Goal: Transaction & Acquisition: Purchase product/service

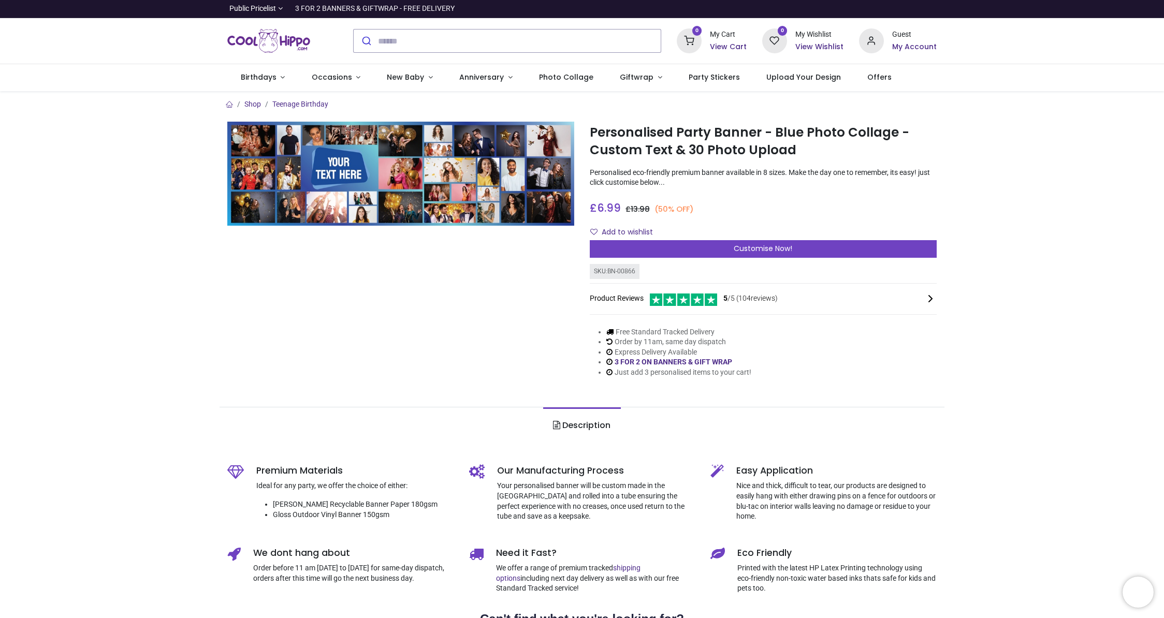
click at [761, 250] on span "Customise Now!" at bounding box center [763, 248] width 59 height 10
click at [244, 77] on span "Birthdays" at bounding box center [259, 77] width 36 height 10
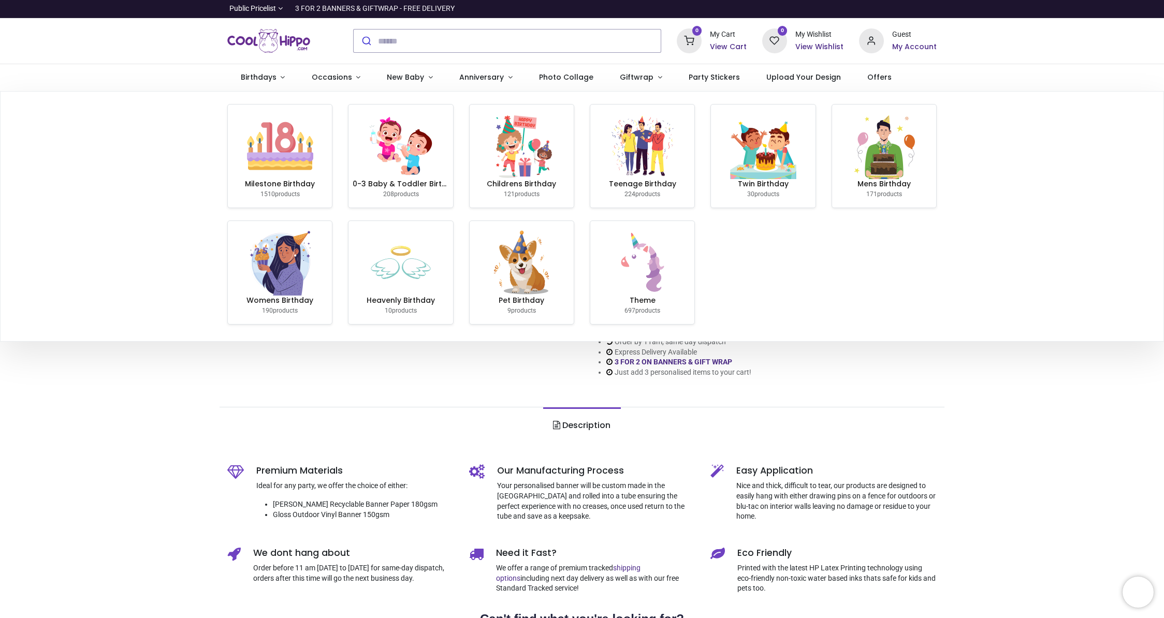
click at [280, 134] on img at bounding box center [280, 146] width 66 height 66
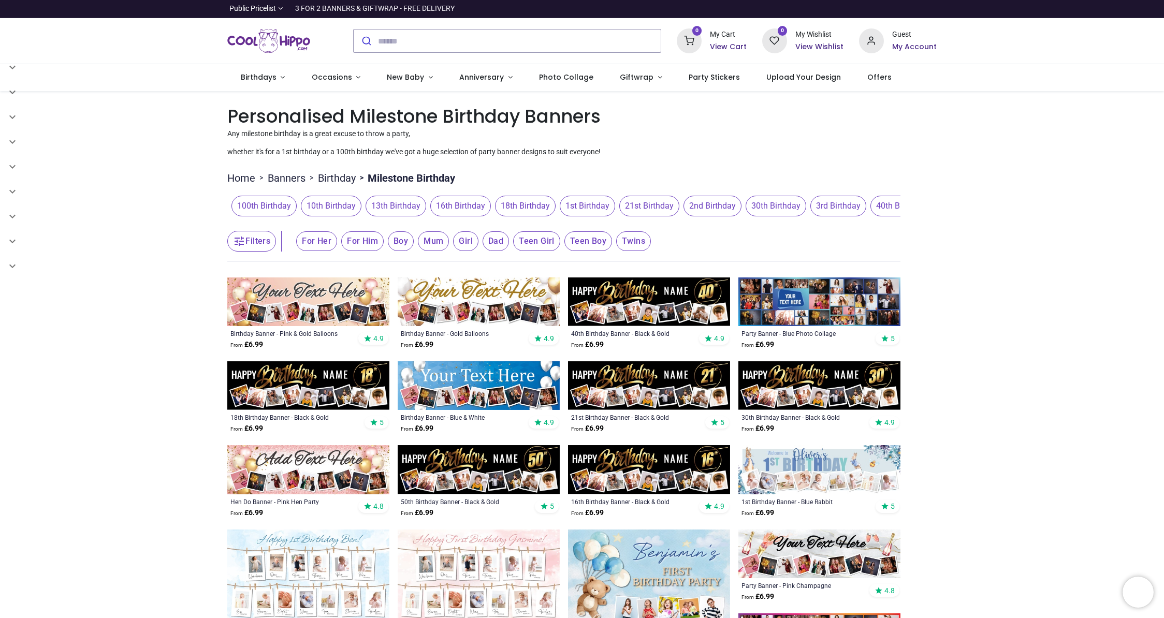
click at [535, 202] on span "18th Birthday" at bounding box center [525, 206] width 61 height 21
click at [524, 205] on span "18th Birthday" at bounding box center [525, 206] width 61 height 21
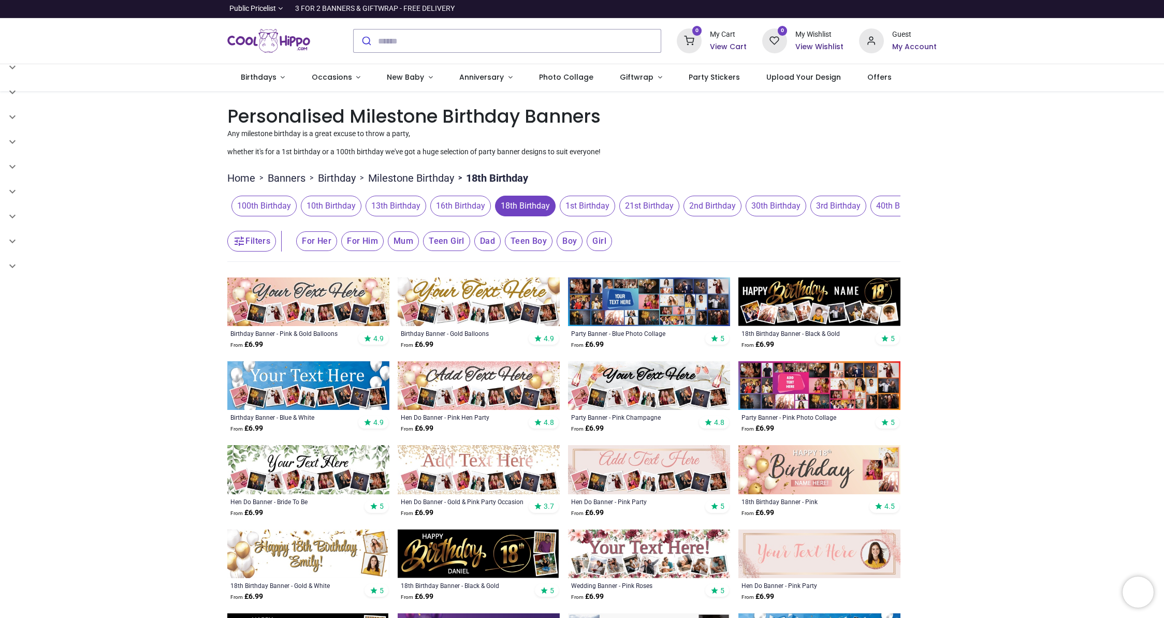
click at [337, 240] on span "For Him" at bounding box center [316, 241] width 41 height 20
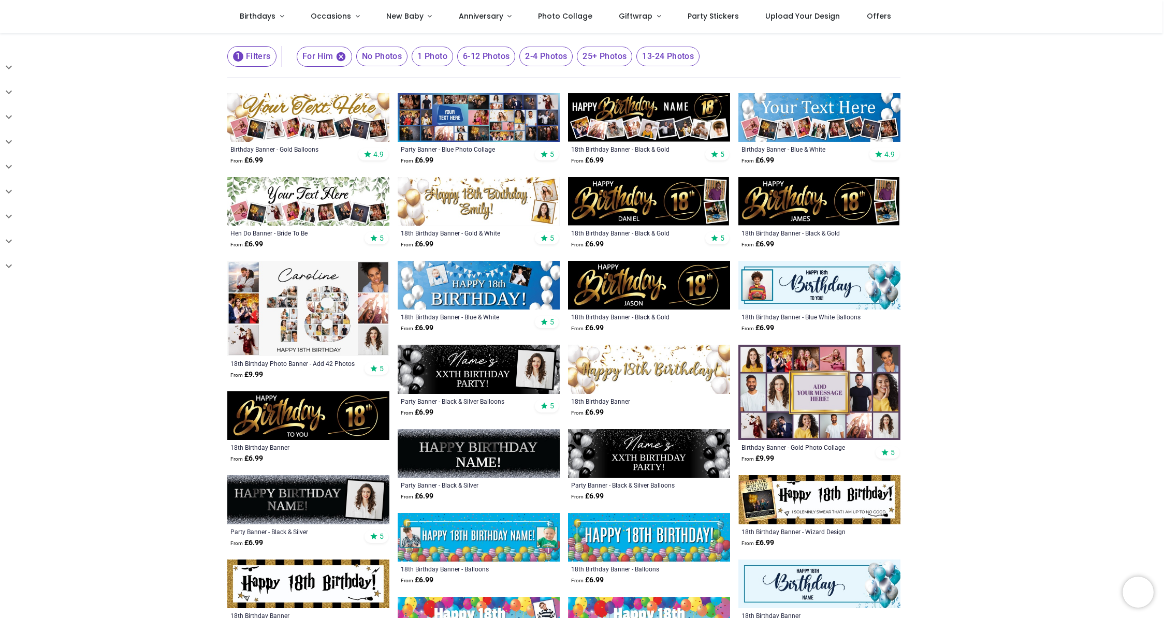
scroll to position [132, 0]
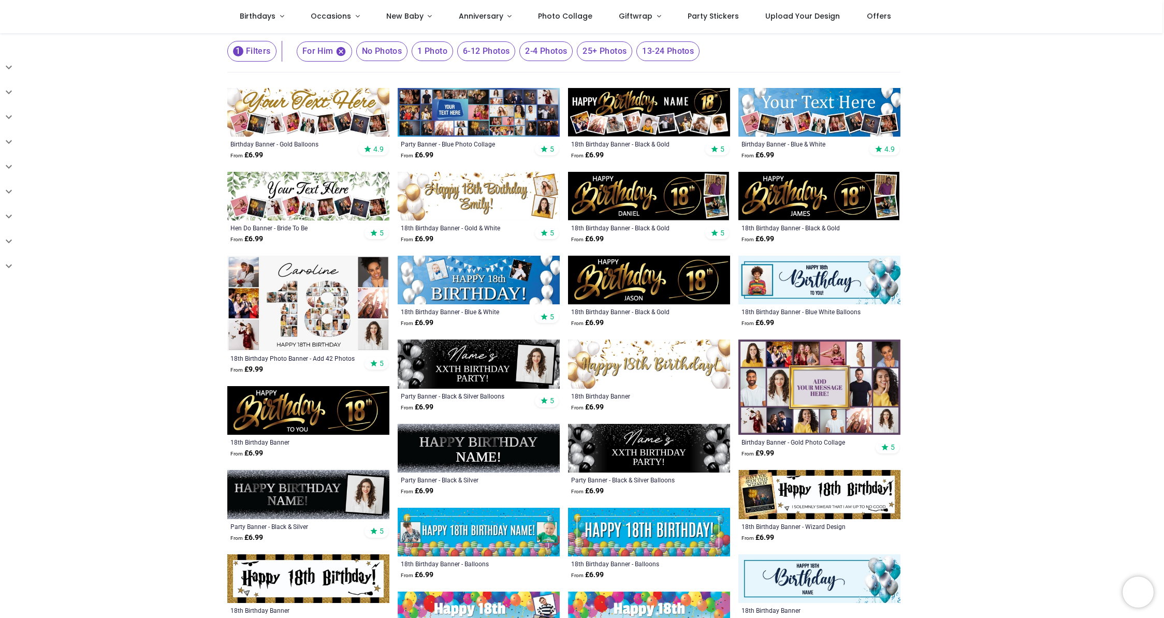
click at [819, 387] on img at bounding box center [819, 387] width 162 height 95
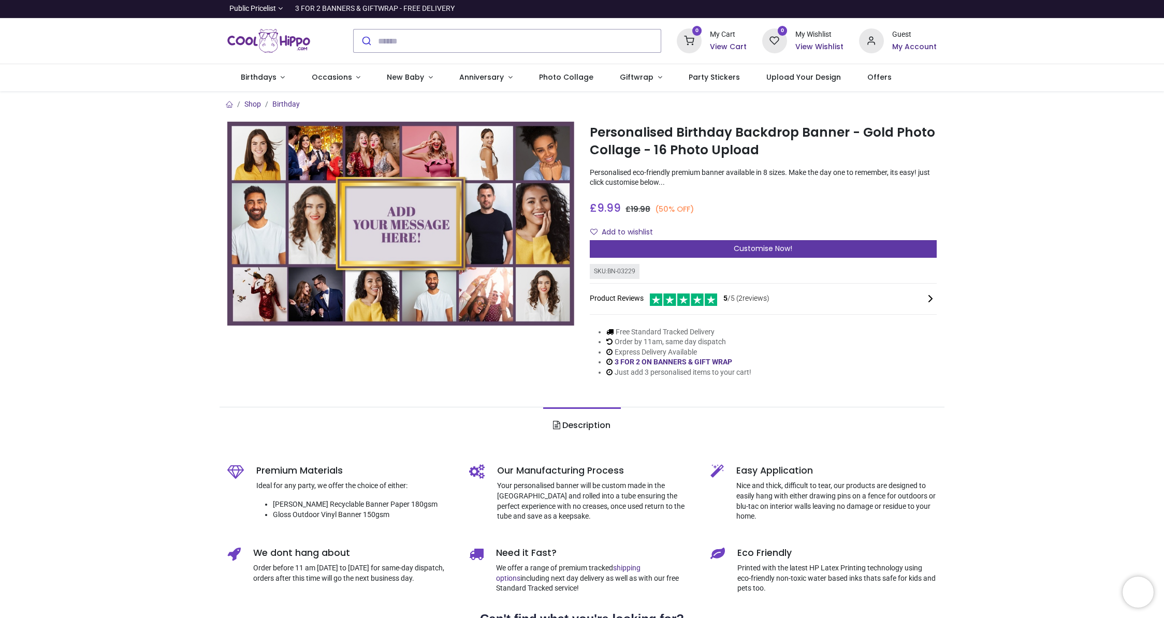
click at [755, 249] on span "Customise Now!" at bounding box center [763, 248] width 59 height 10
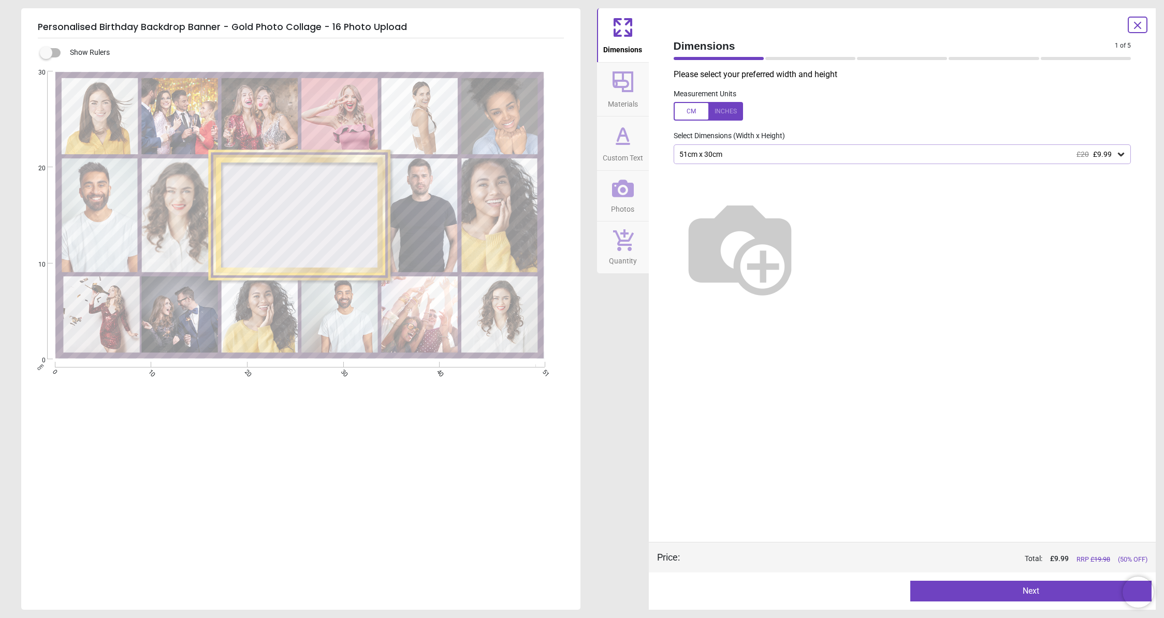
click at [316, 197] on div at bounding box center [300, 215] width 141 height 97
click at [632, 107] on span "Materials" at bounding box center [623, 102] width 30 height 16
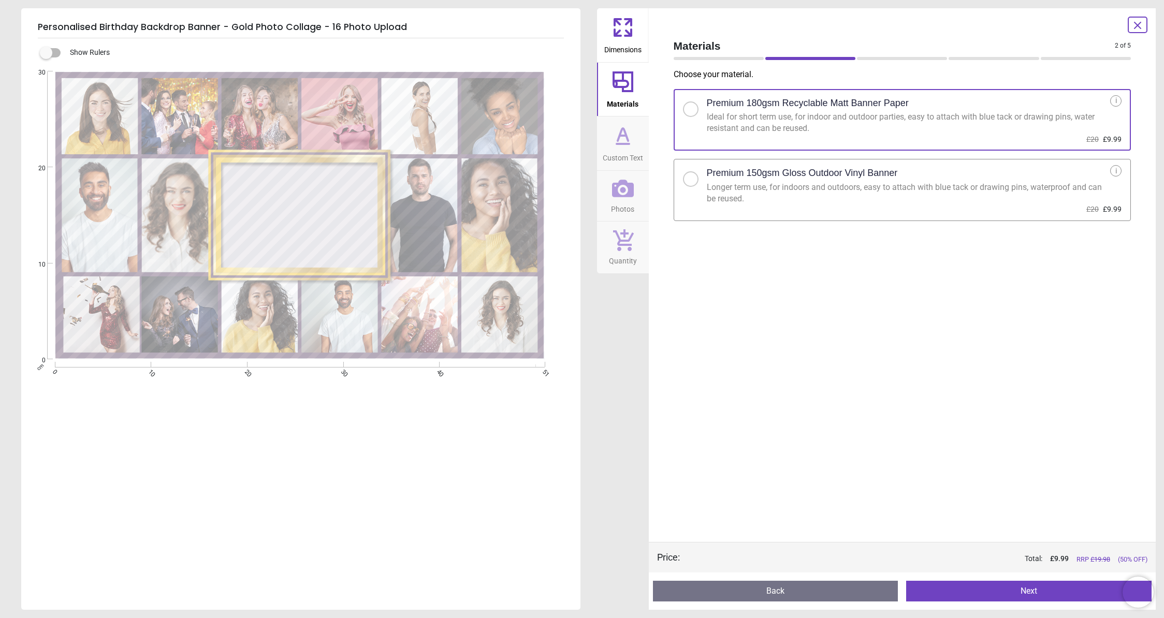
click at [631, 150] on span "Custom Text" at bounding box center [623, 156] width 40 height 16
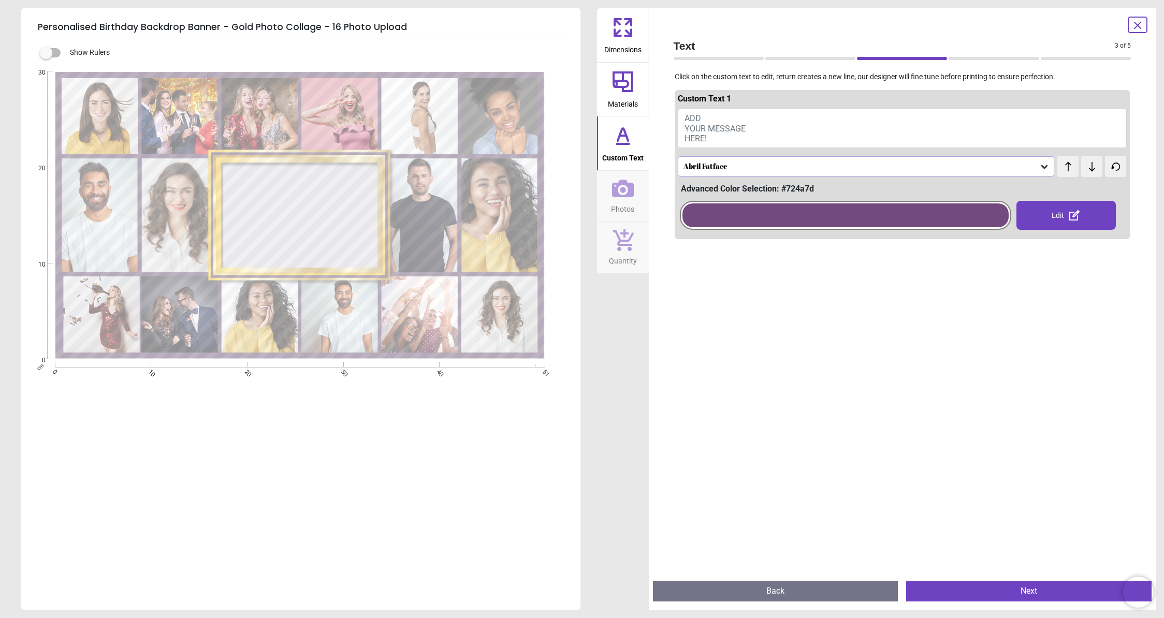
click at [735, 121] on button "ADD YOUR MESSAGE HERE!" at bounding box center [903, 128] width 450 height 39
click at [699, 119] on span "ADD YOUR MESSAGE HERE!" at bounding box center [715, 128] width 61 height 30
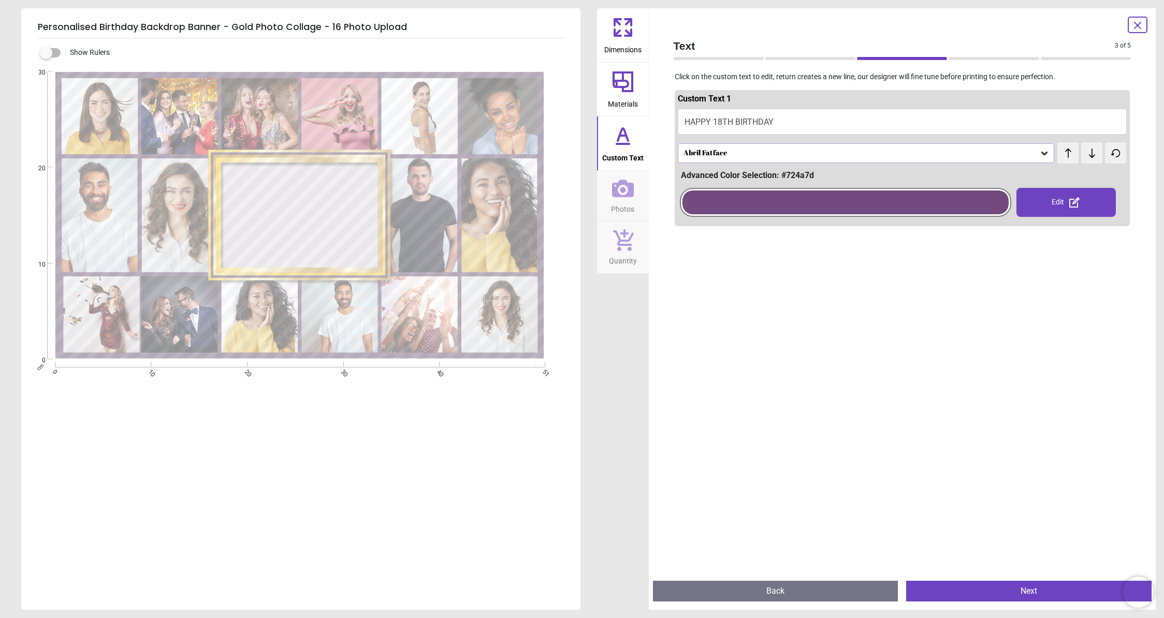
scroll to position [2, 0]
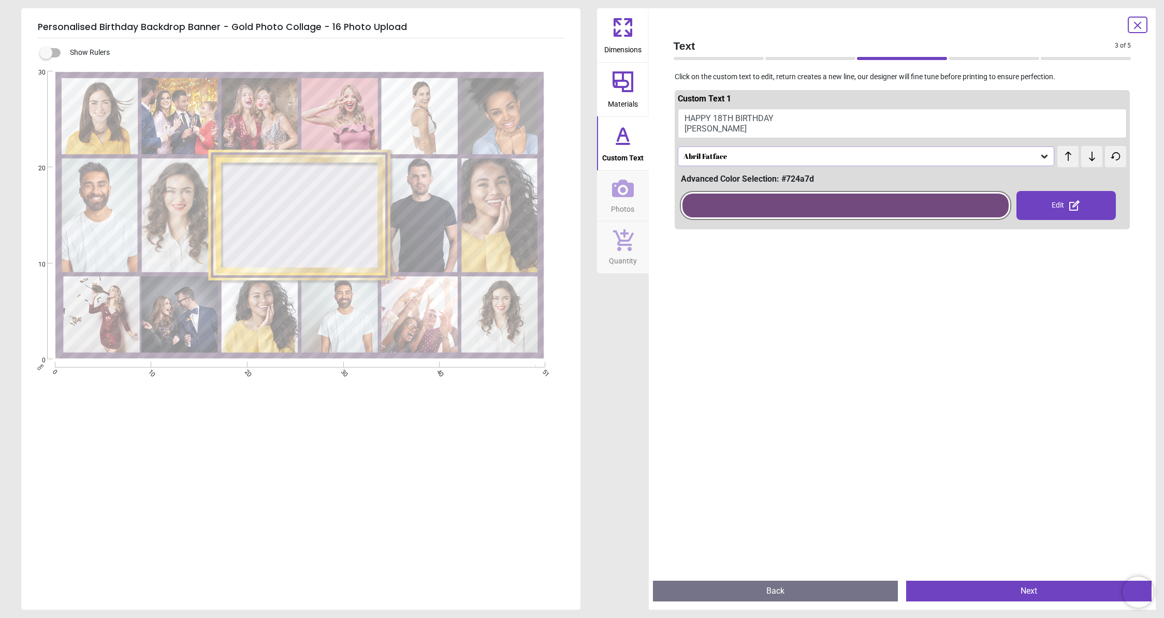
type textarea "**********"
click at [741, 153] on div "Abril Fatface" at bounding box center [861, 156] width 357 height 9
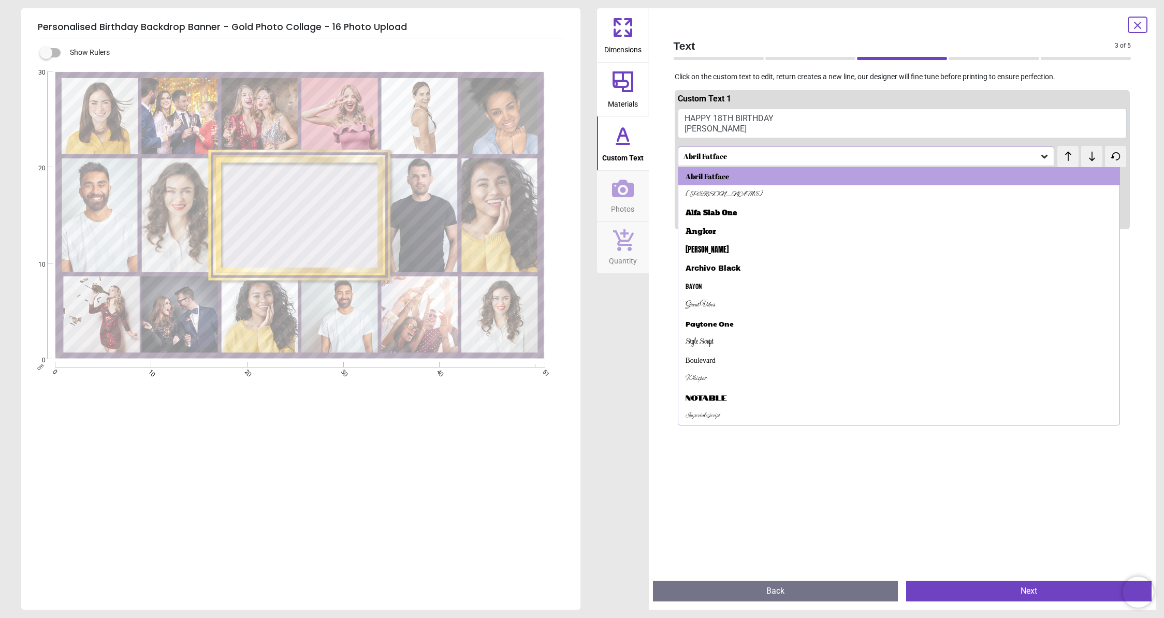
drag, startPoint x: 746, startPoint y: 395, endPoint x: 740, endPoint y: 389, distance: 7.7
click at [742, 391] on div "Notable" at bounding box center [899, 397] width 442 height 19
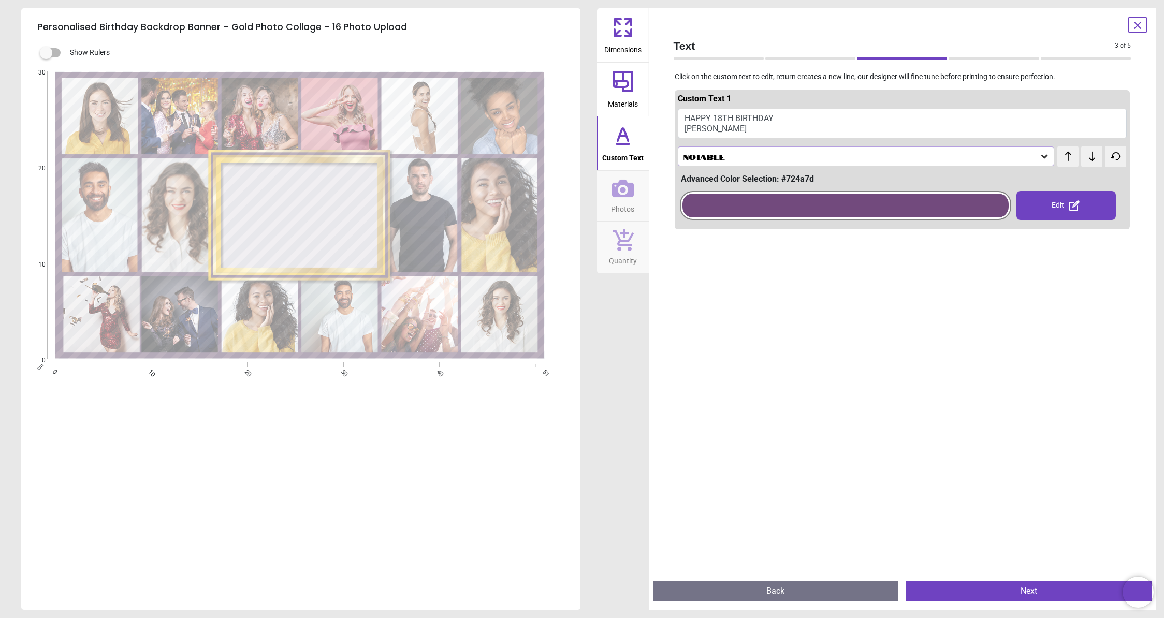
scroll to position [0, 0]
click at [761, 152] on div "Notable" at bounding box center [861, 156] width 357 height 9
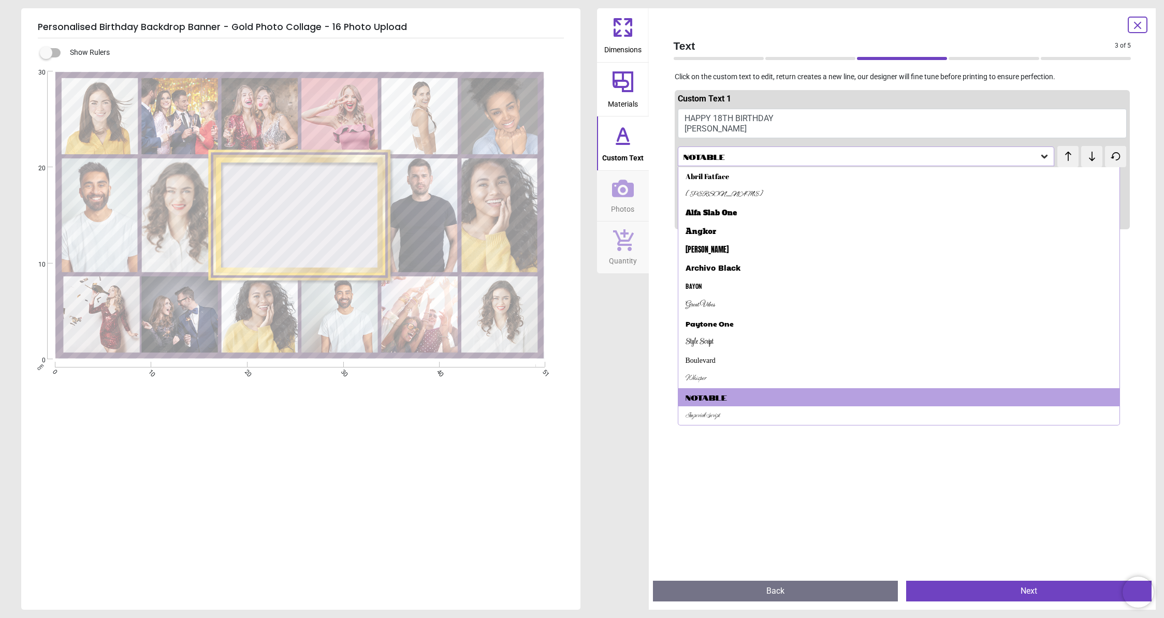
click at [1066, 119] on button "HAPPY 18TH BIRTHDAY LUKE" at bounding box center [903, 123] width 450 height 29
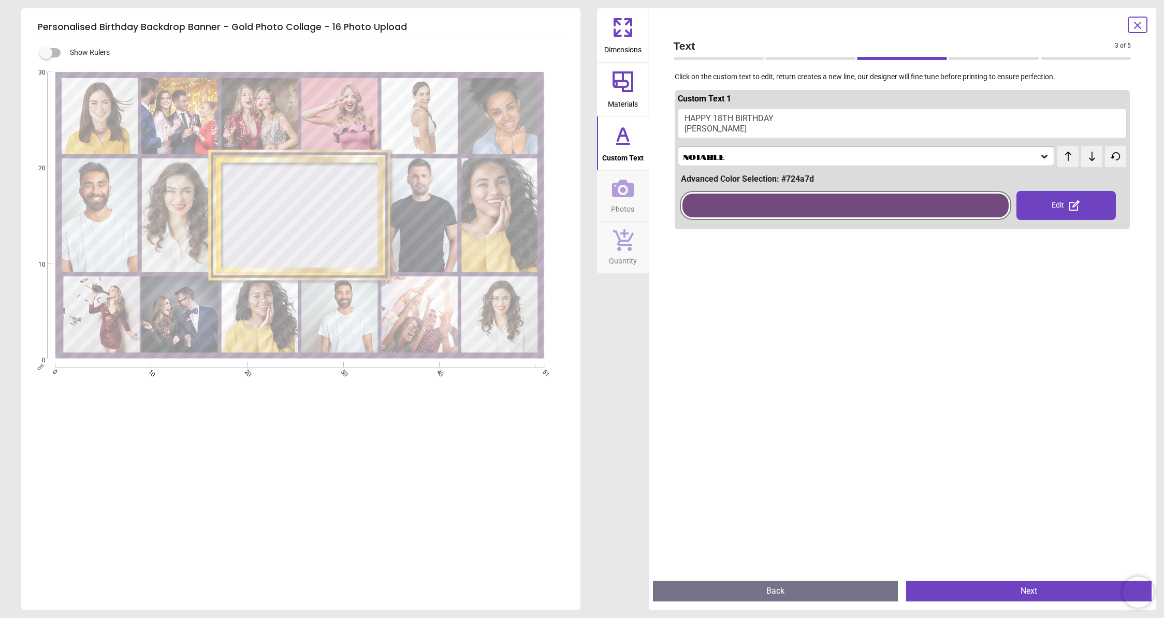
click at [1061, 160] on icon at bounding box center [1069, 156] width 16 height 10
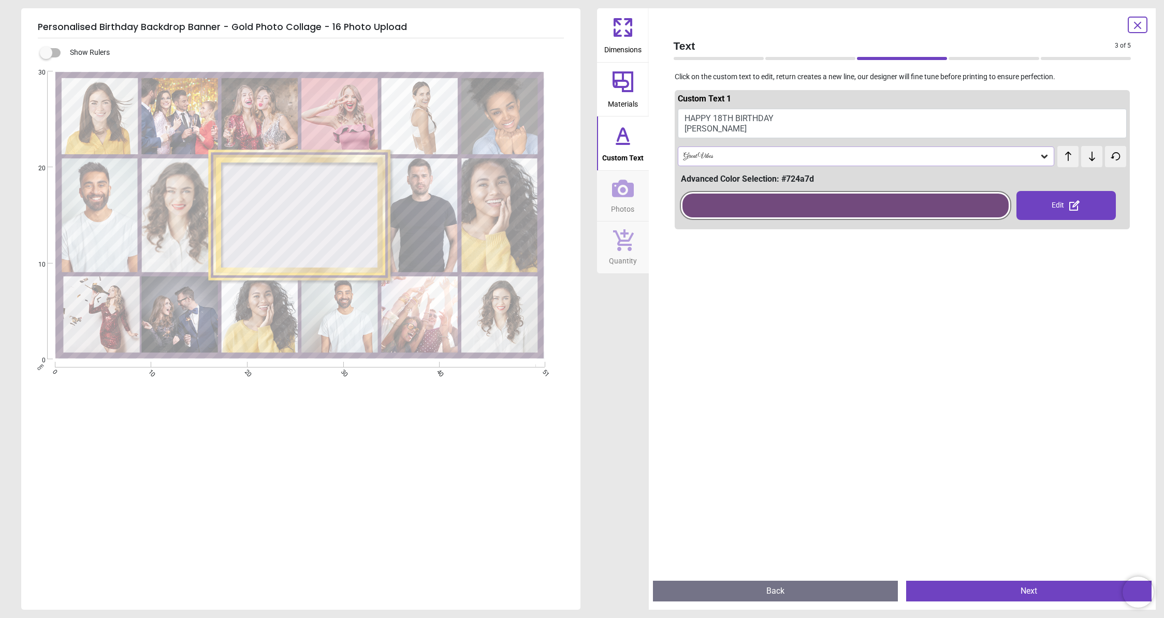
click at [1061, 160] on icon at bounding box center [1069, 156] width 16 height 10
click at [887, 201] on div at bounding box center [846, 206] width 326 height 24
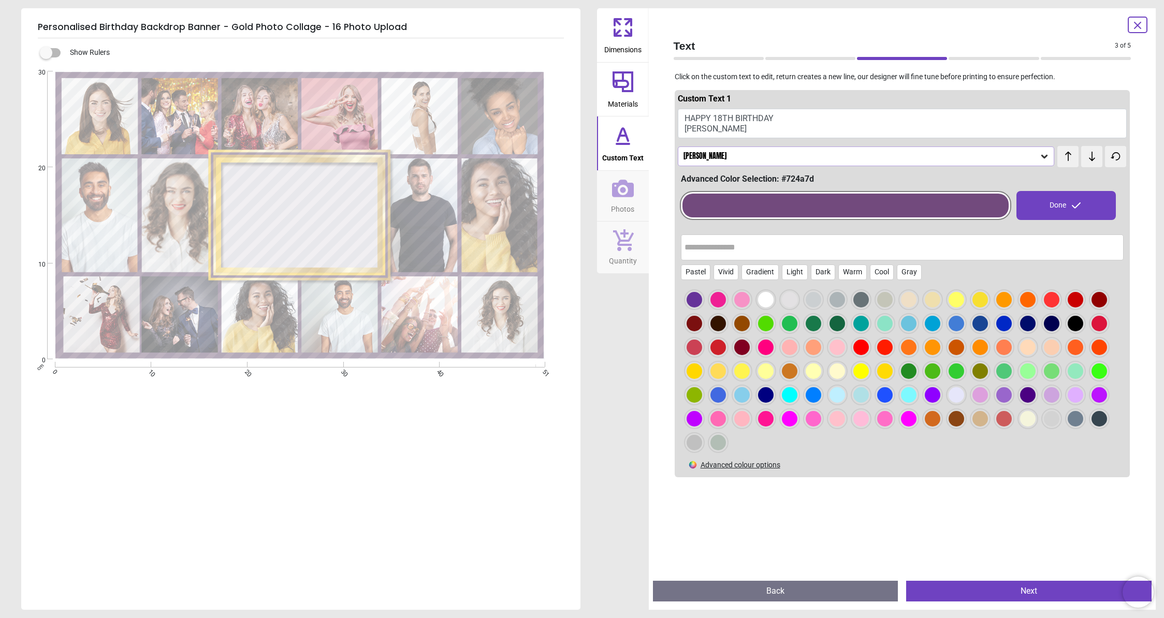
click at [702, 308] on div at bounding box center [695, 300] width 16 height 16
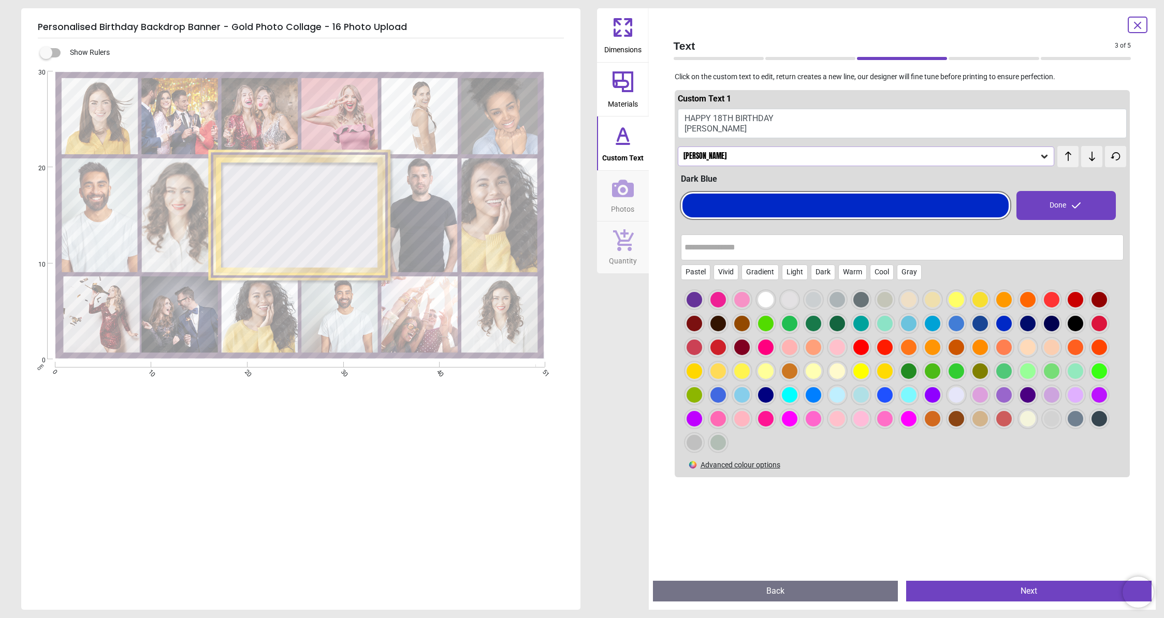
click at [702, 308] on div at bounding box center [695, 300] width 16 height 16
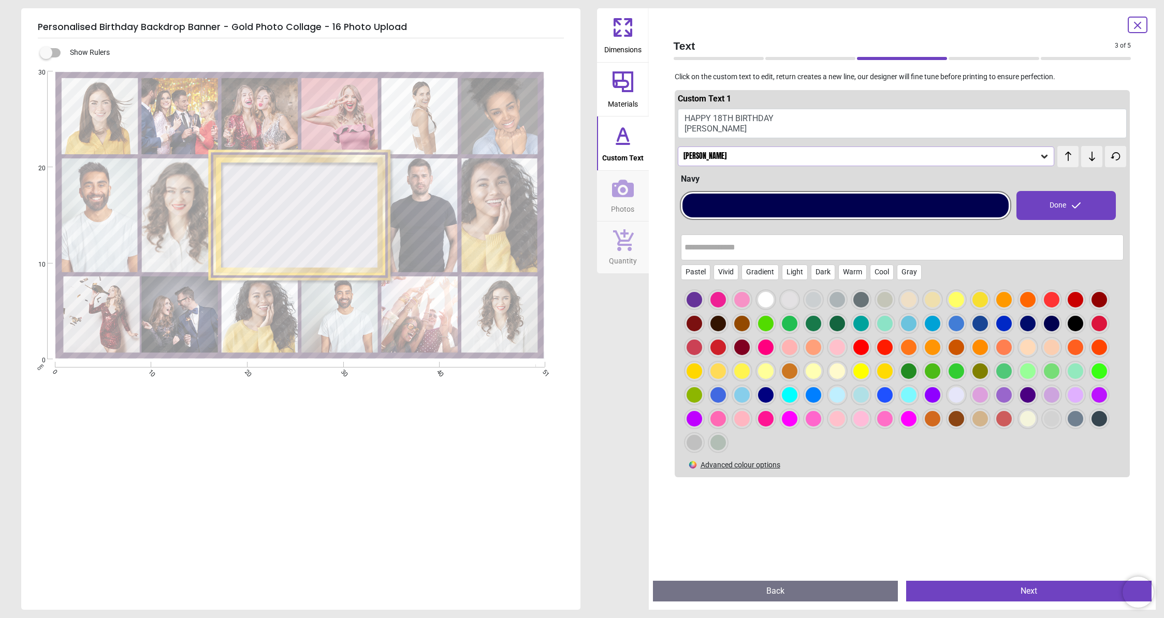
click at [688, 308] on div at bounding box center [695, 300] width 16 height 16
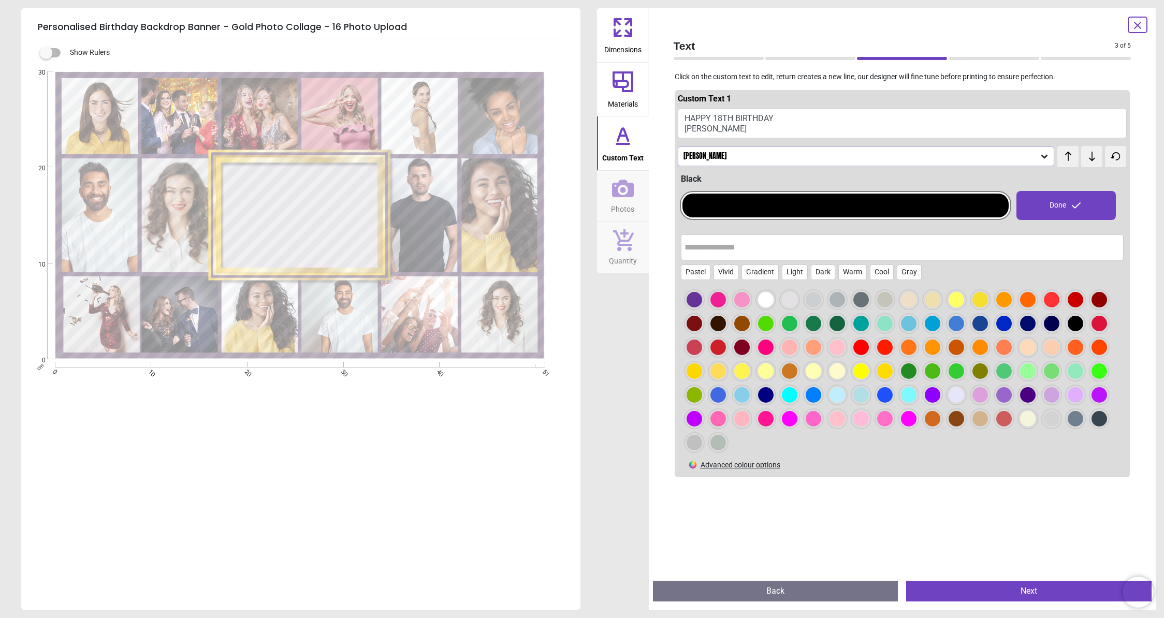
click at [617, 213] on span "Photos" at bounding box center [622, 207] width 23 height 16
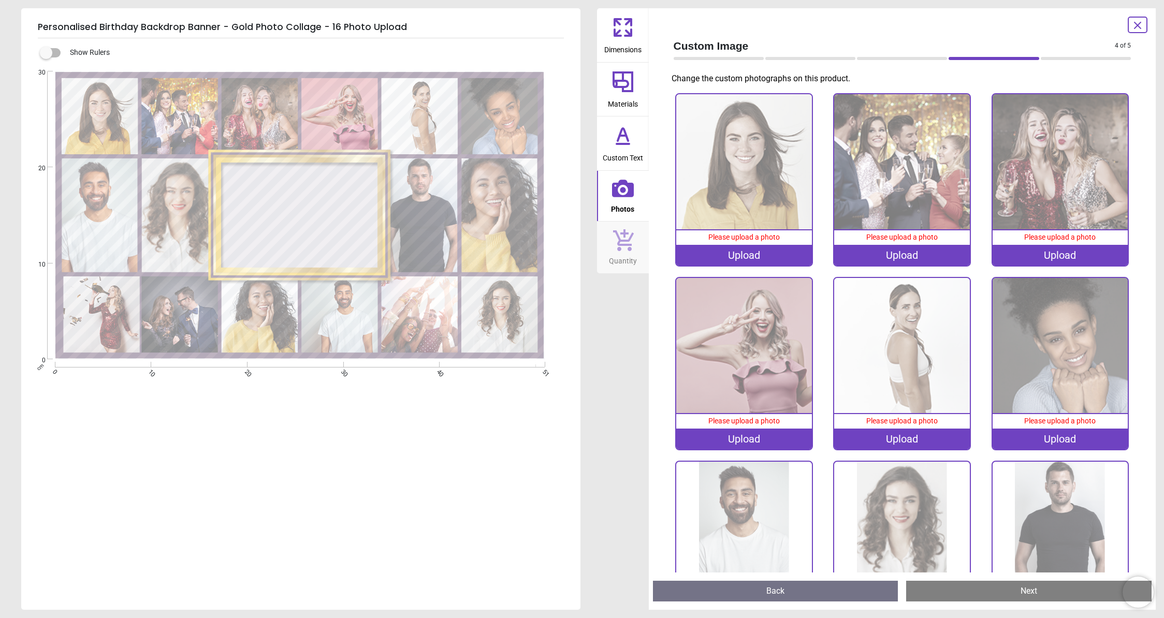
click at [779, 208] on img at bounding box center [743, 161] width 135 height 135
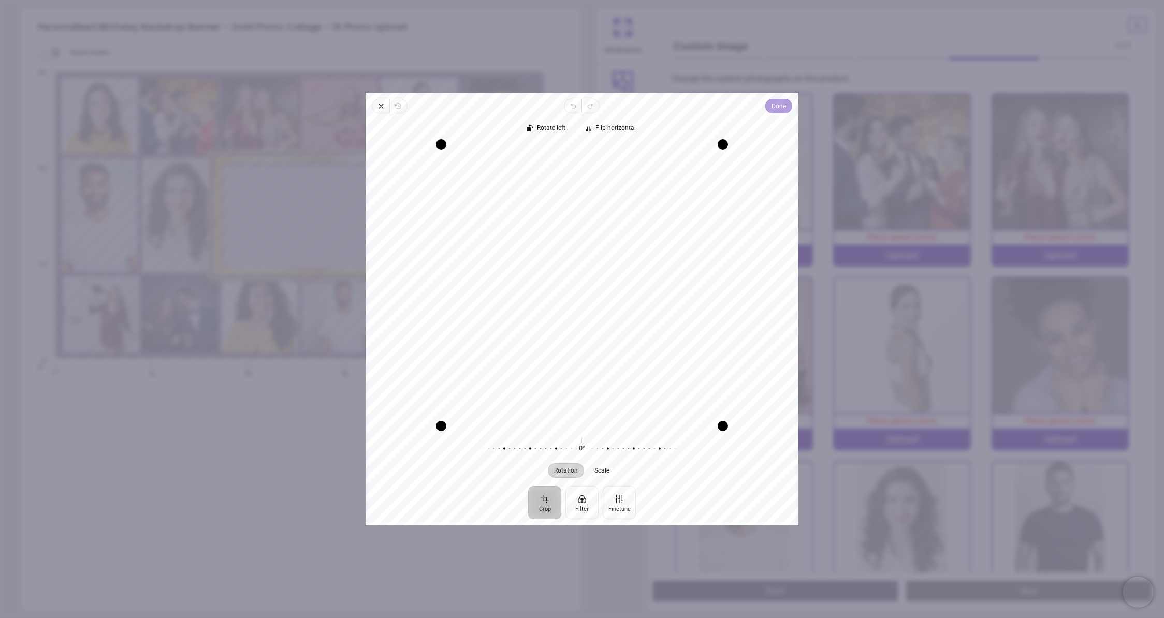
click at [766, 105] on button "Done" at bounding box center [778, 106] width 27 height 15
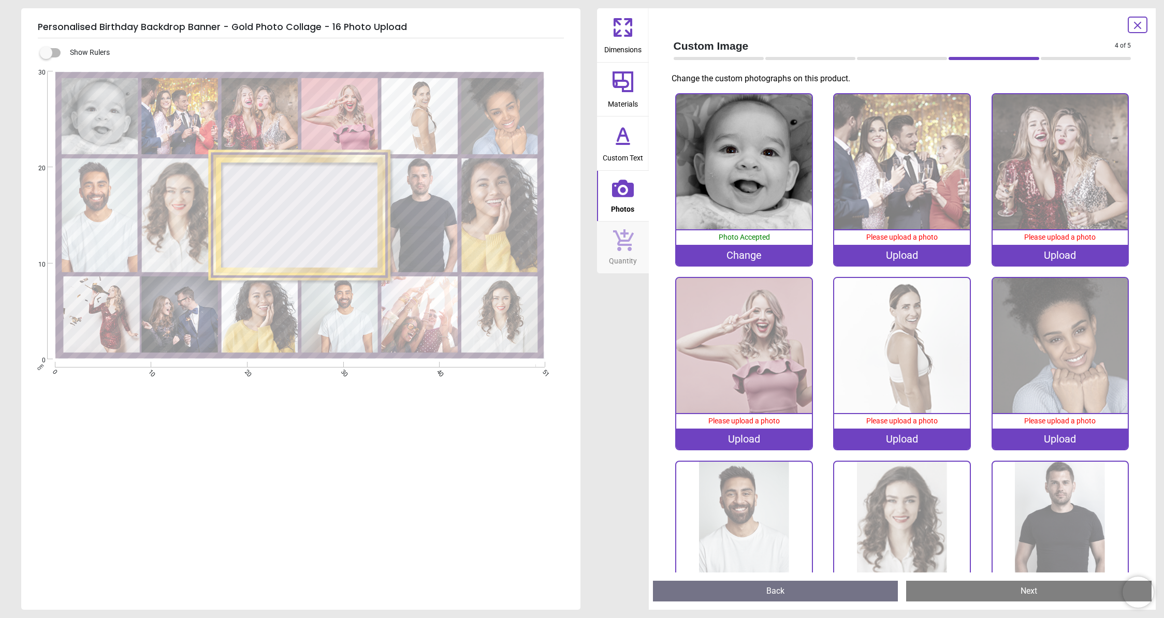
click at [912, 256] on div "Upload" at bounding box center [901, 255] width 135 height 21
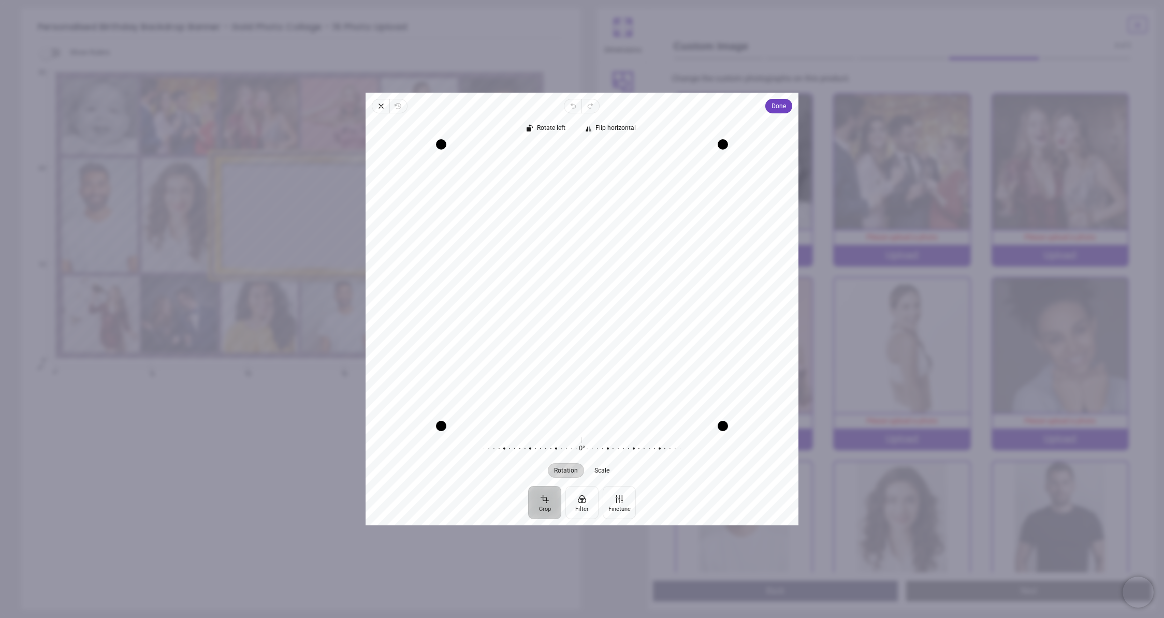
drag, startPoint x: 647, startPoint y: 229, endPoint x: 637, endPoint y: 354, distance: 125.2
click at [637, 354] on div "Recenter" at bounding box center [582, 285] width 416 height 282
click at [773, 108] on span "Done" at bounding box center [779, 106] width 15 height 12
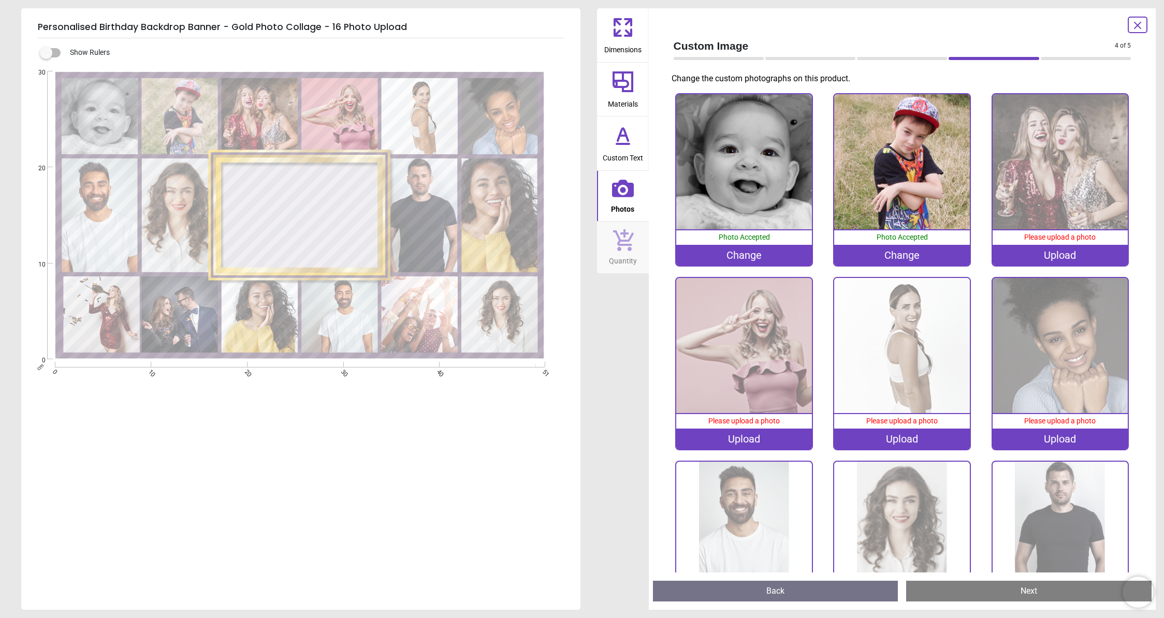
click at [1068, 251] on div "Upload" at bounding box center [1060, 255] width 135 height 21
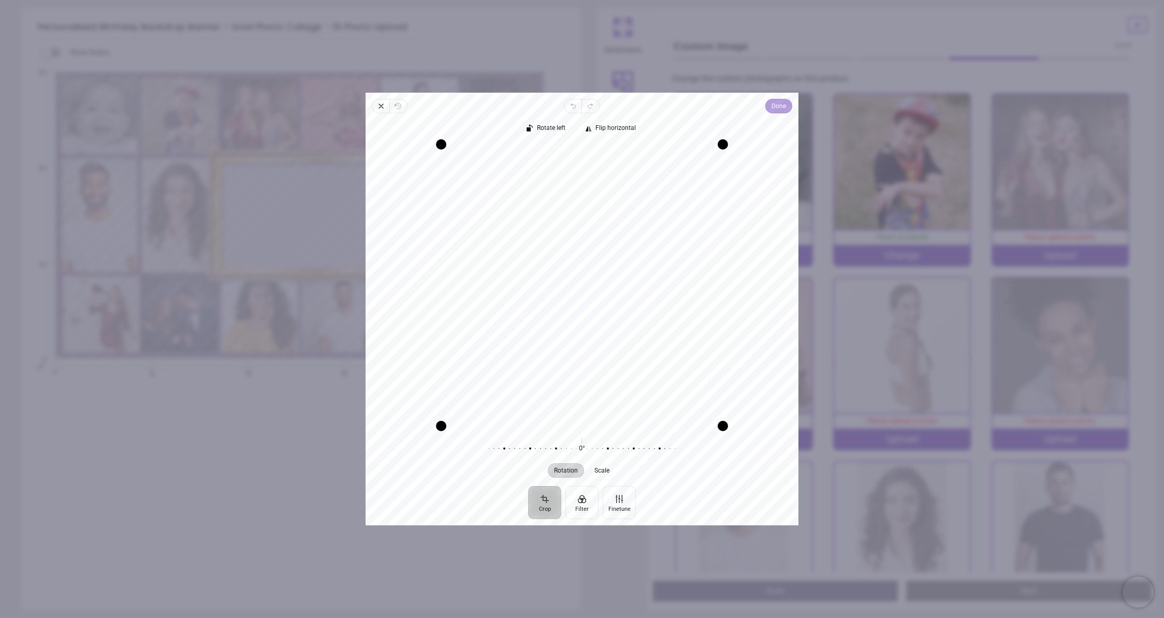
click at [772, 104] on span "Done" at bounding box center [779, 106] width 15 height 12
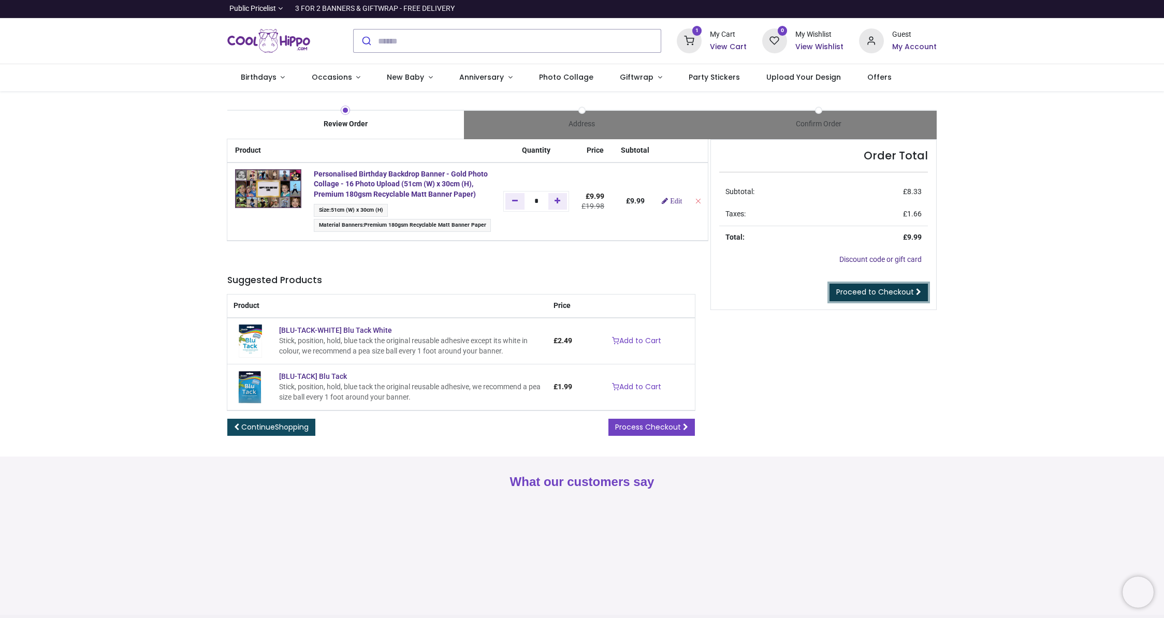
click at [891, 291] on span "Proceed to Checkout" at bounding box center [875, 292] width 78 height 10
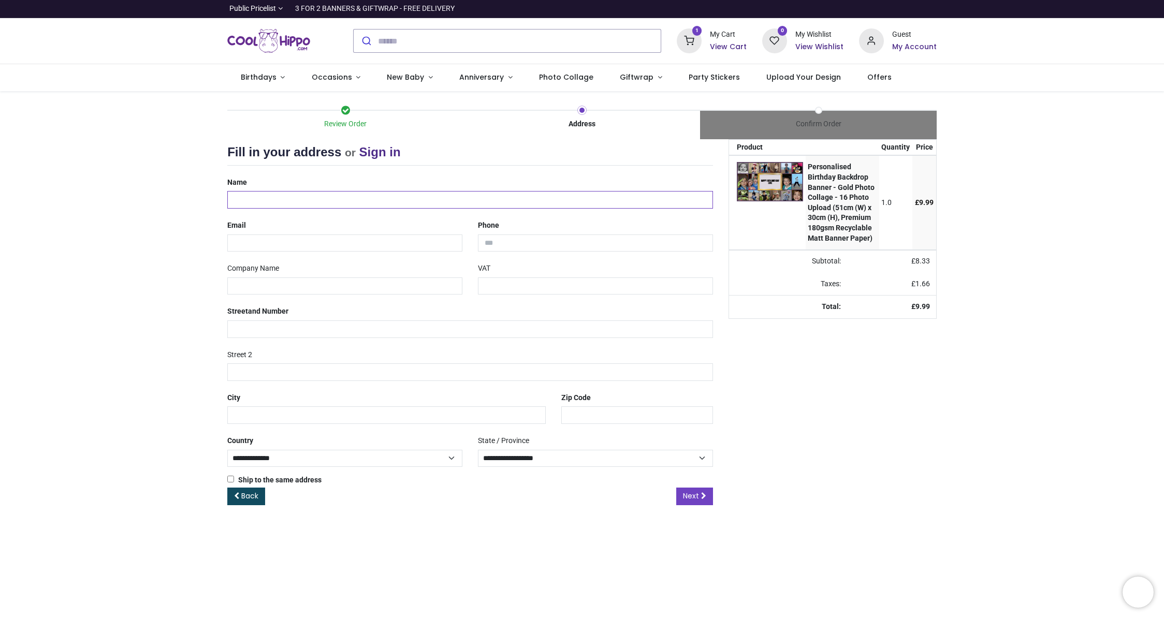
click at [284, 199] on input "text" at bounding box center [470, 200] width 486 height 18
type input "**********"
click at [327, 237] on input "email" at bounding box center [344, 244] width 235 height 18
type input "**********"
click at [577, 250] on input "tel" at bounding box center [595, 244] width 235 height 18
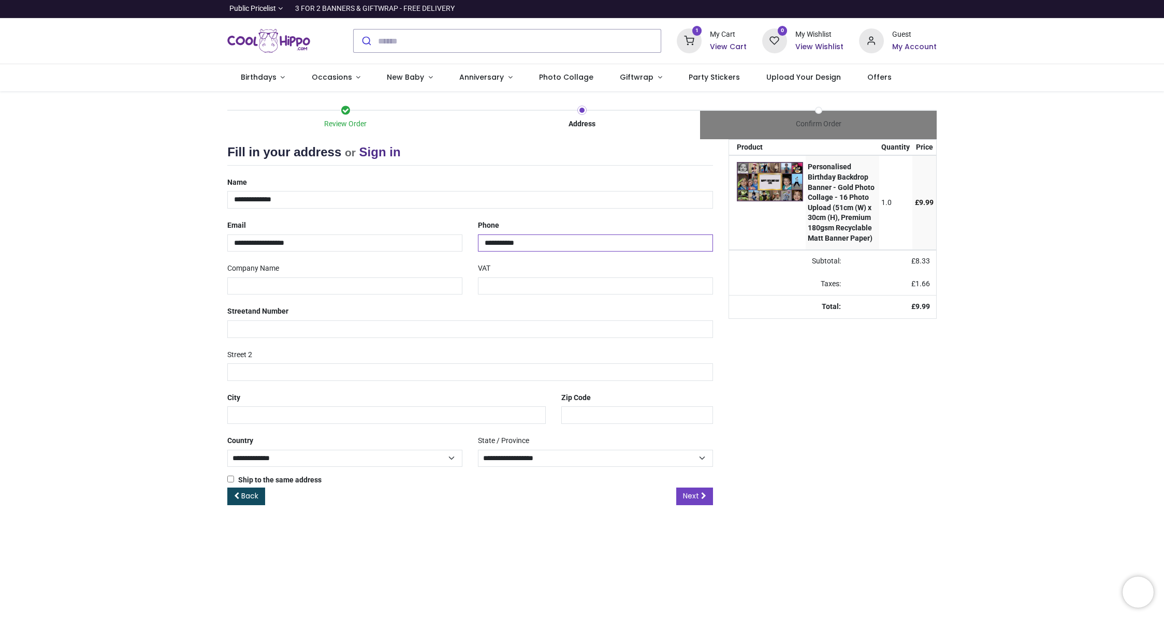
type input "**********"
click at [355, 296] on div "**********" at bounding box center [470, 331] width 501 height 314
click at [332, 330] on input "text" at bounding box center [470, 330] width 486 height 18
type input "**********"
click at [310, 417] on input "text" at bounding box center [386, 416] width 318 height 18
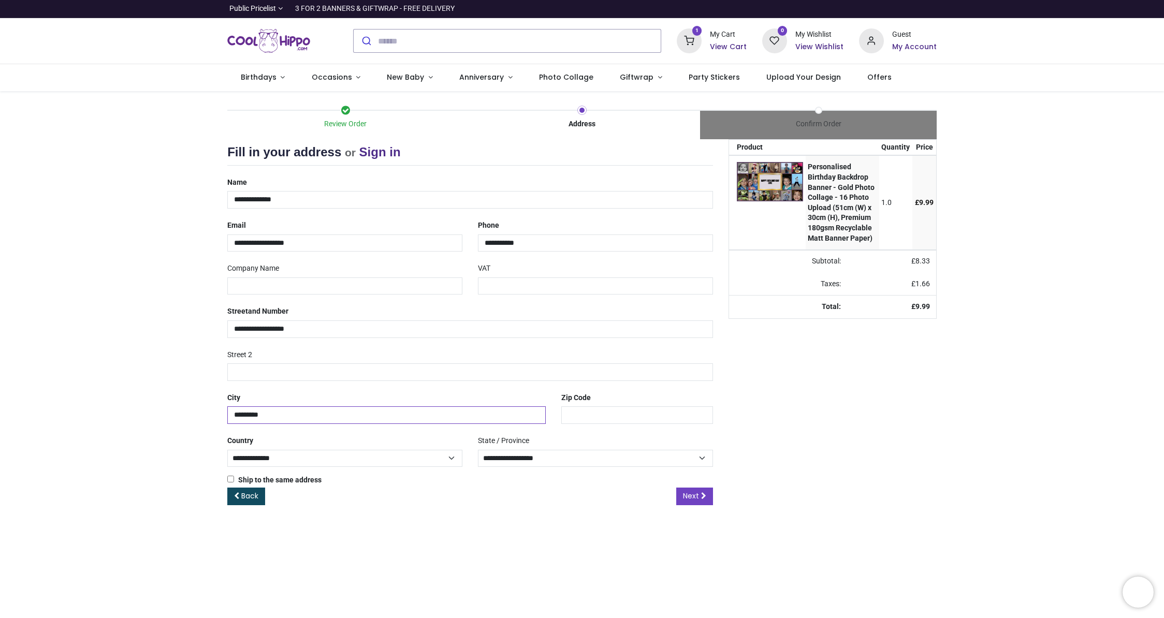
type input "********"
click at [629, 415] on input "text" at bounding box center [637, 416] width 152 height 18
type input "*******"
click at [578, 455] on select "**********" at bounding box center [595, 459] width 235 height 18
select select "***"
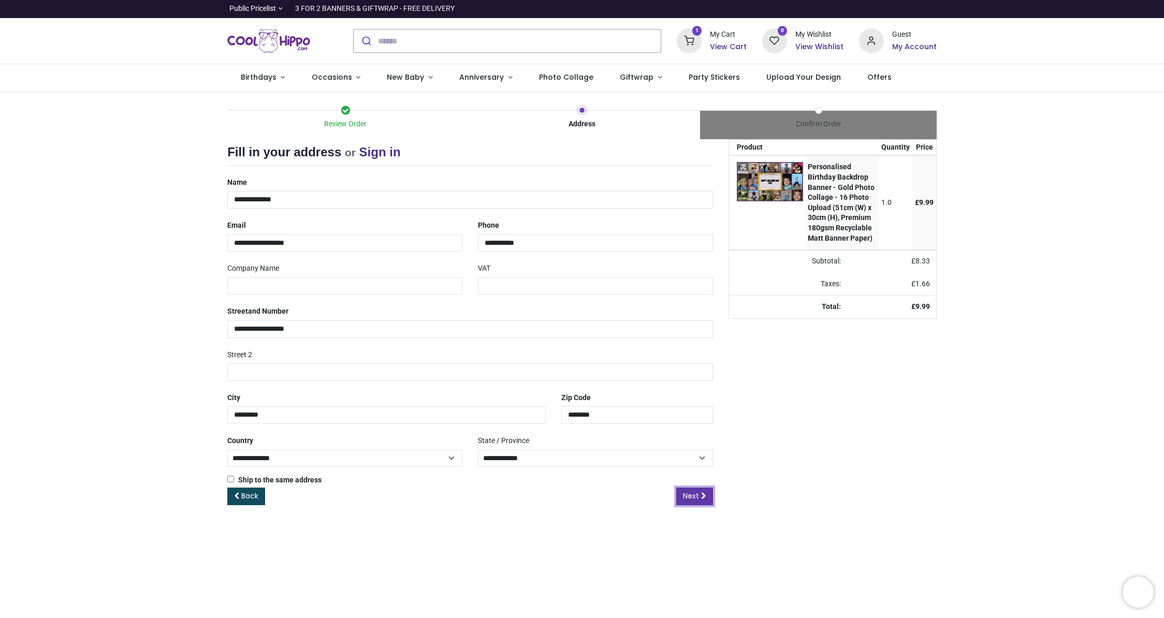
click at [698, 498] on span "Next" at bounding box center [691, 496] width 16 height 10
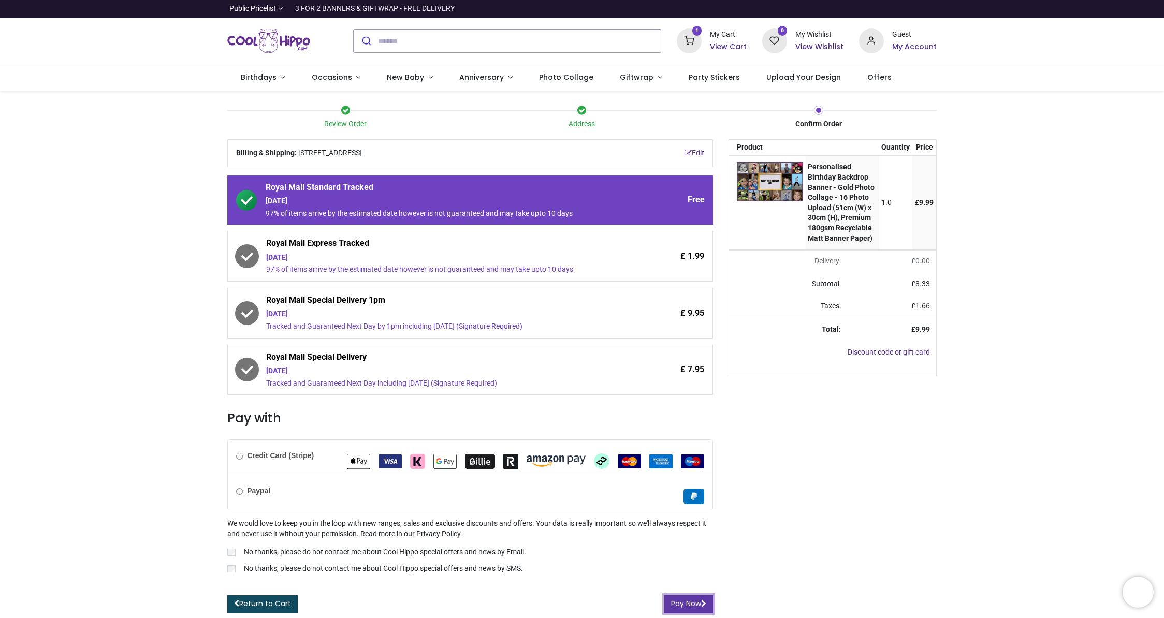
click at [686, 609] on button "Pay Now" at bounding box center [688, 605] width 49 height 18
